Goal: Task Accomplishment & Management: Use online tool/utility

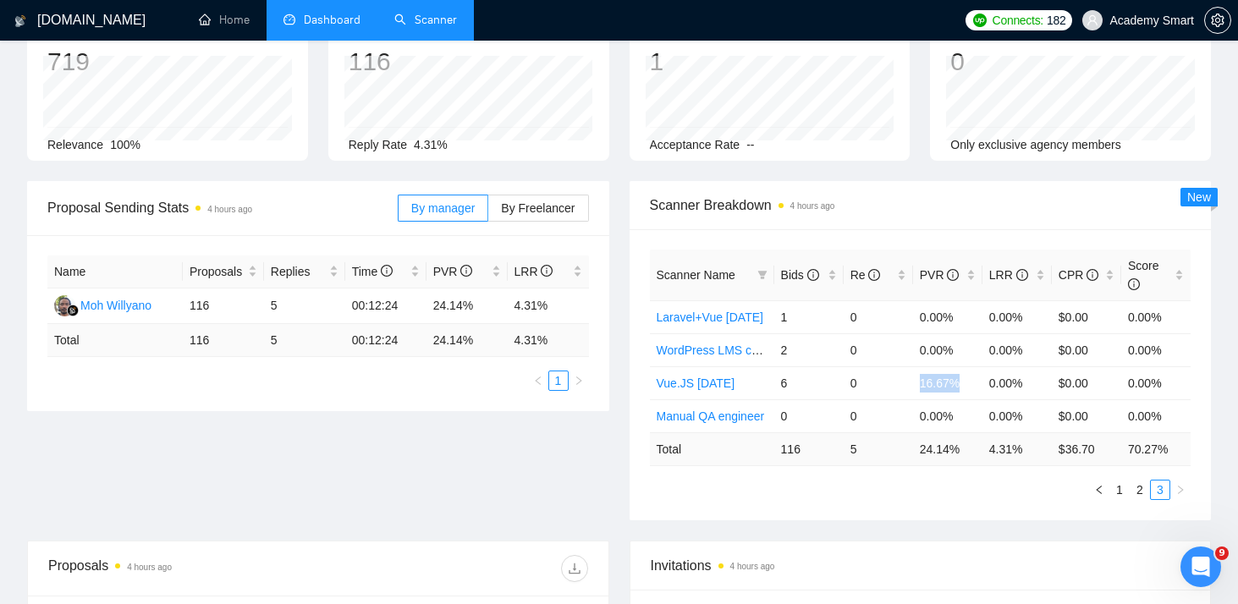
click at [447, 19] on link "Scanner" at bounding box center [425, 20] width 63 height 14
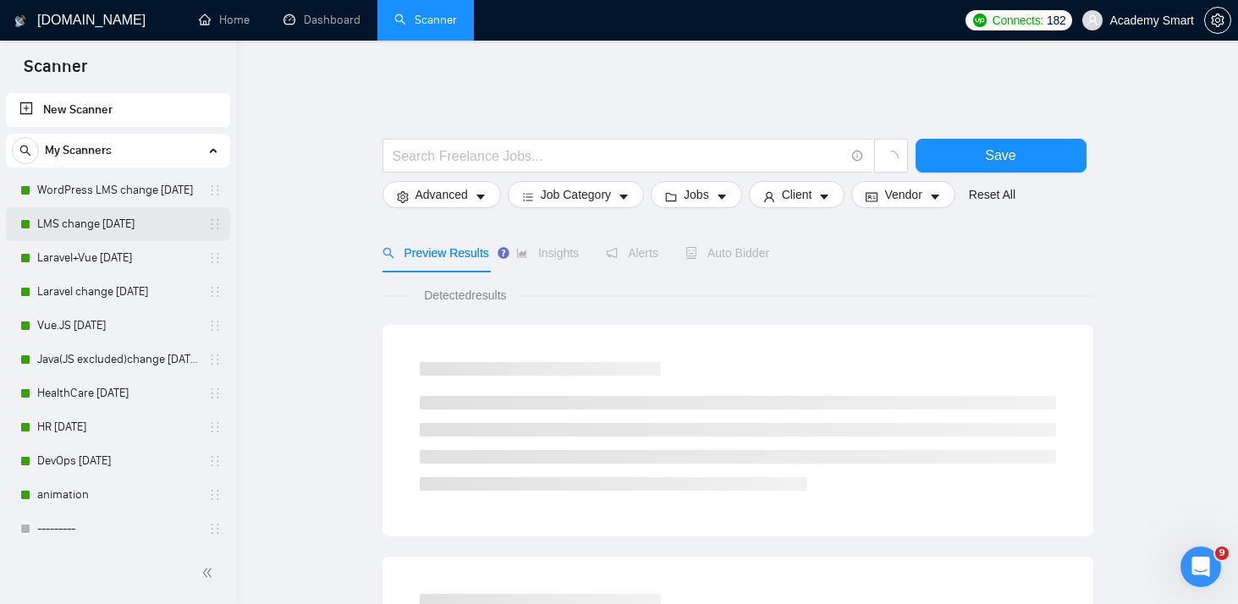
click at [142, 226] on link "LMS change [DATE]" at bounding box center [117, 224] width 161 height 34
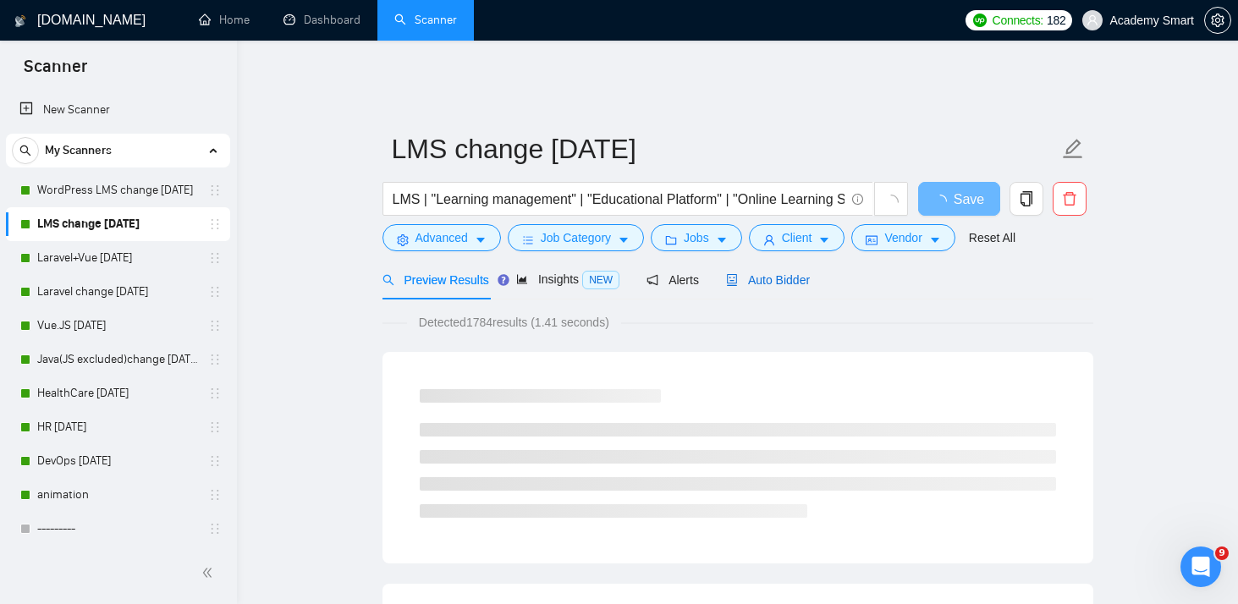
click at [784, 273] on span "Auto Bidder" at bounding box center [768, 280] width 84 height 14
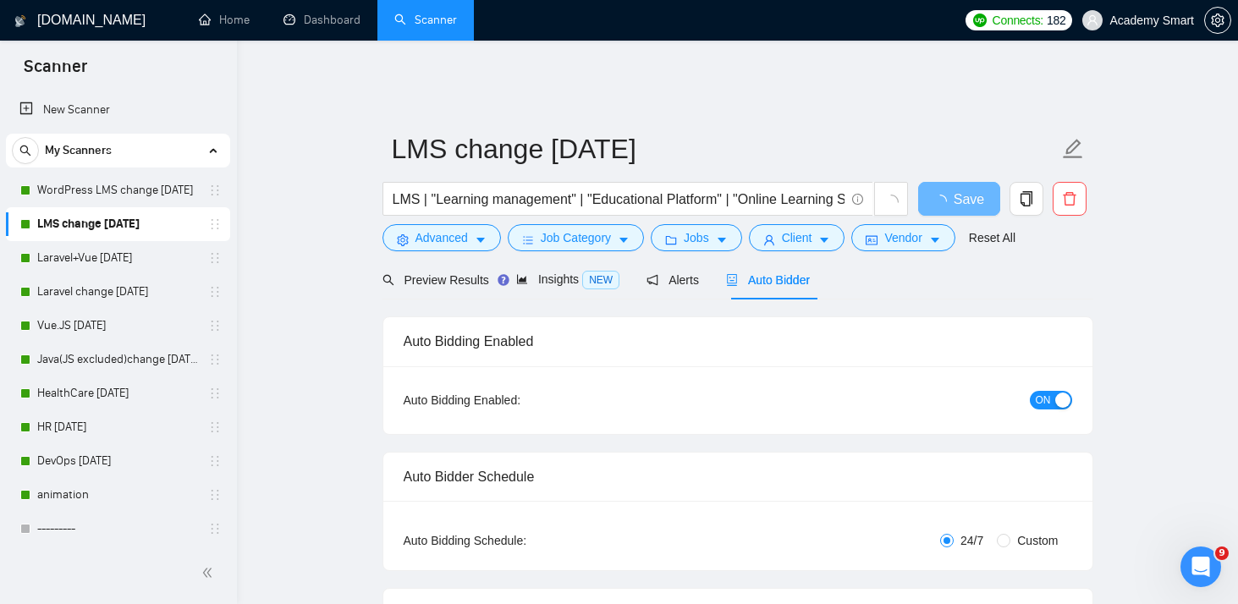
checkbox input "true"
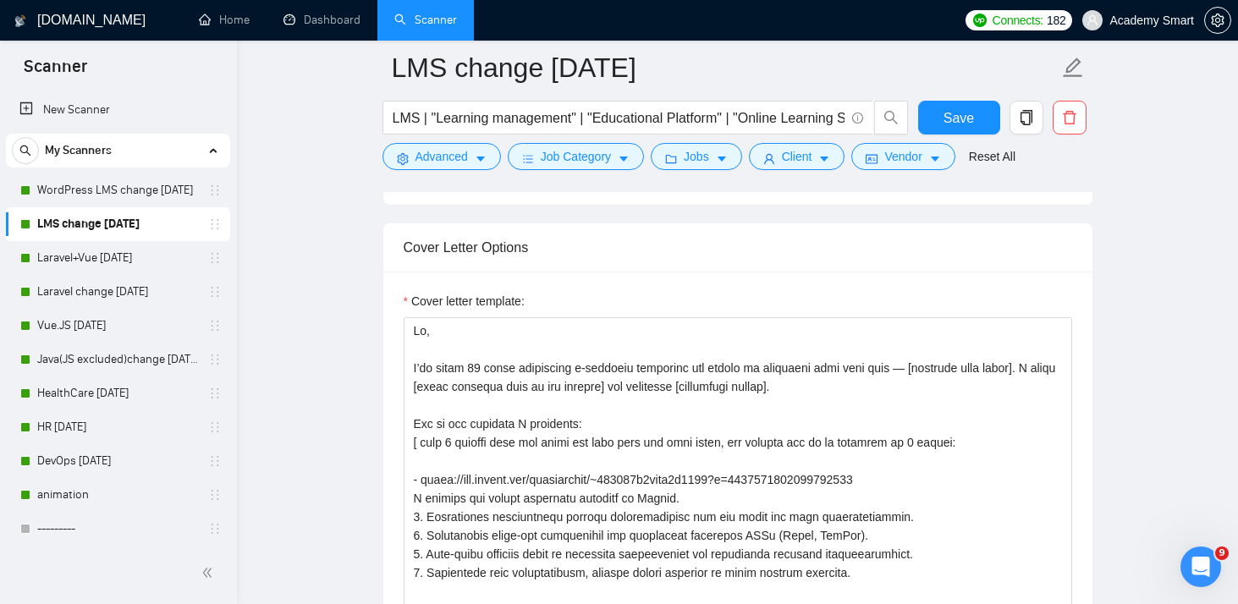
scroll to position [1826, 0]
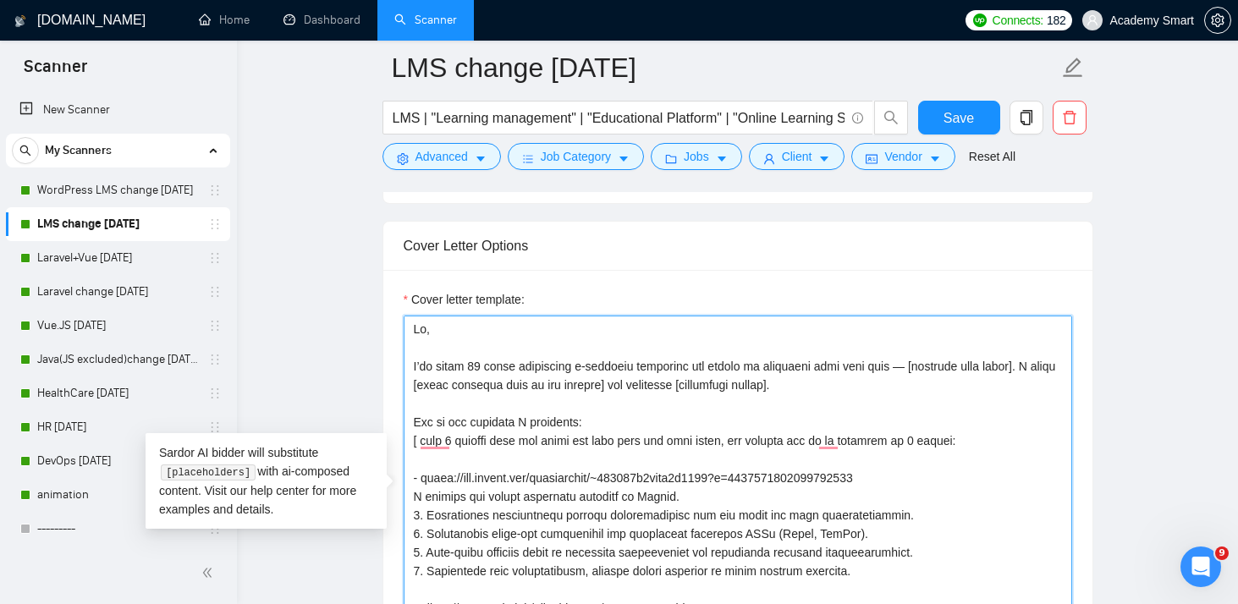
drag, startPoint x: 685, startPoint y: 356, endPoint x: 575, endPoint y: 357, distance: 110.0
click at [574, 357] on textarea "Cover letter template:" at bounding box center [738, 506] width 669 height 381
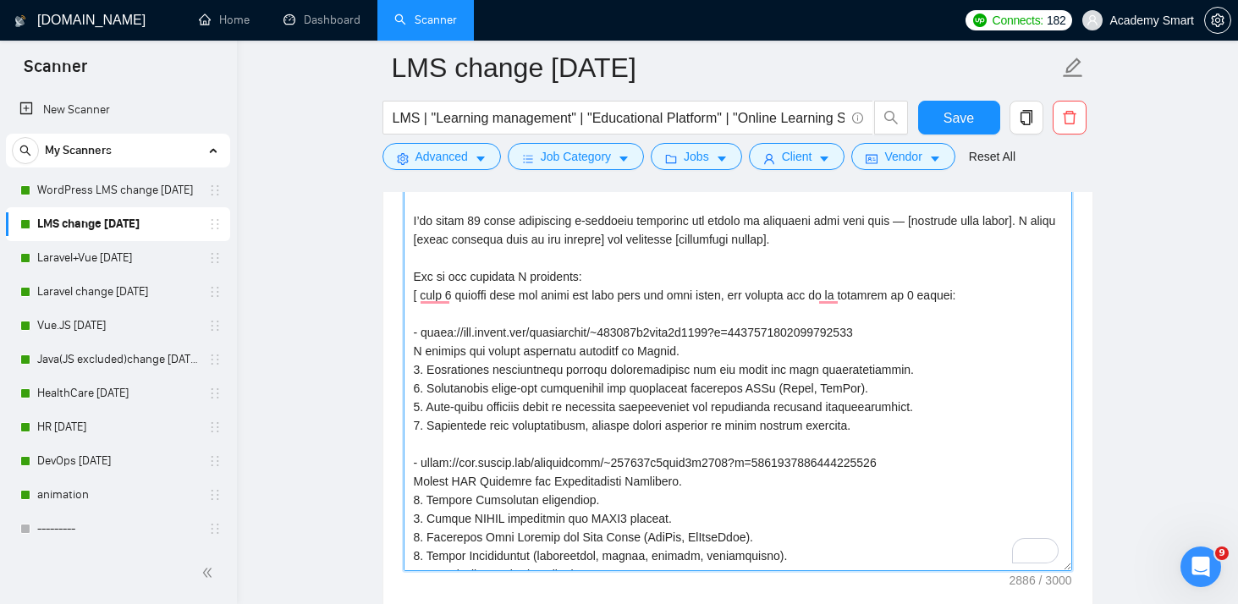
scroll to position [0, 0]
